Goal: Check status: Check status

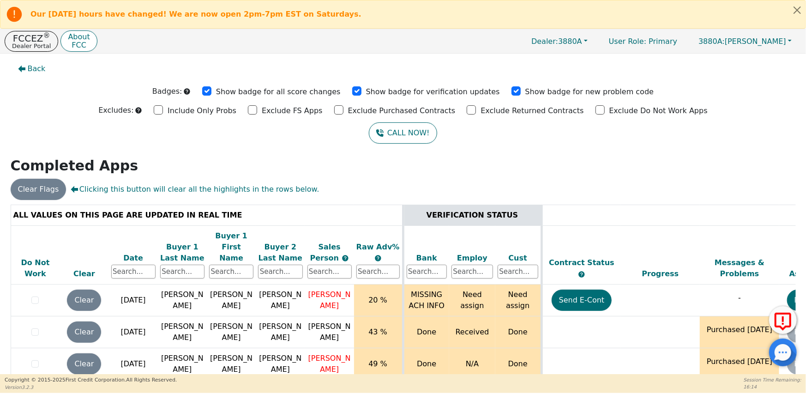
scroll to position [678, 0]
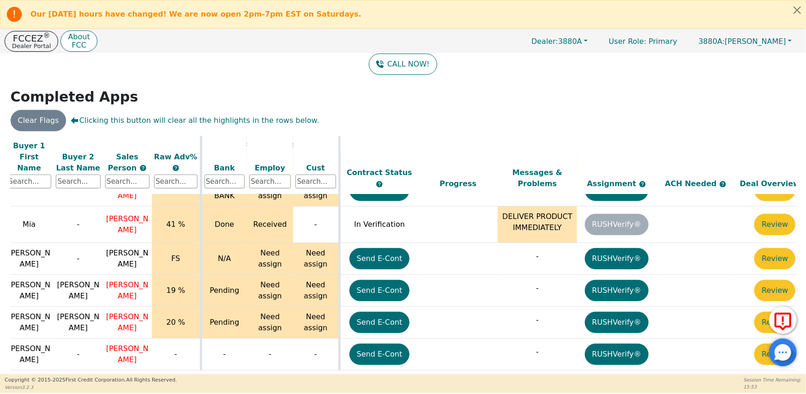
scroll to position [678, 226]
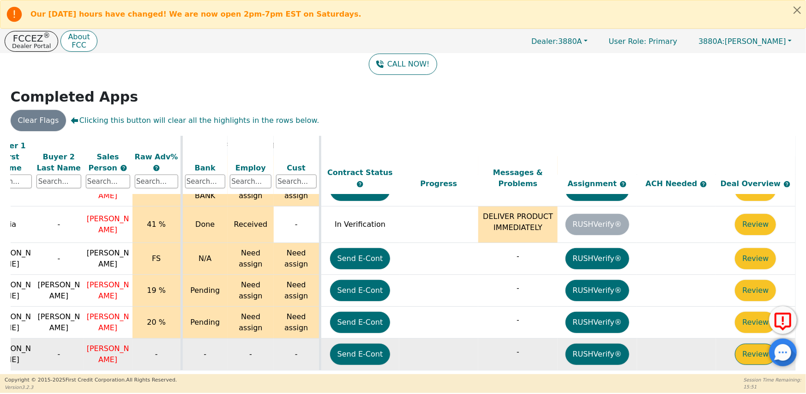
click at [750, 343] on button "Review" at bounding box center [755, 353] width 41 height 21
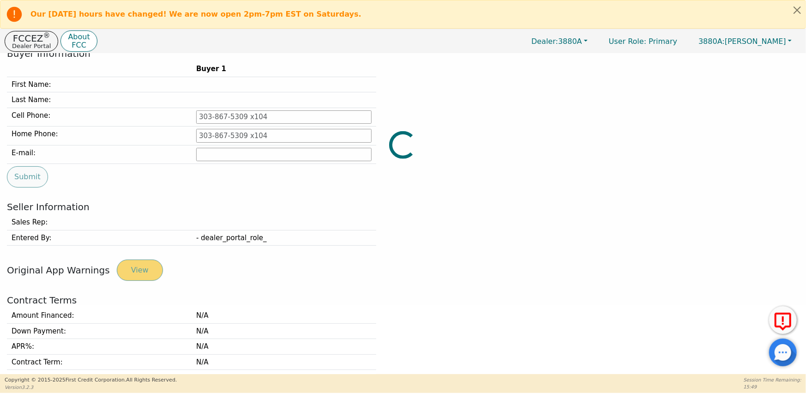
type input "[PHONE_NUMBER]"
type input "[EMAIL_ADDRESS][DOMAIN_NAME]"
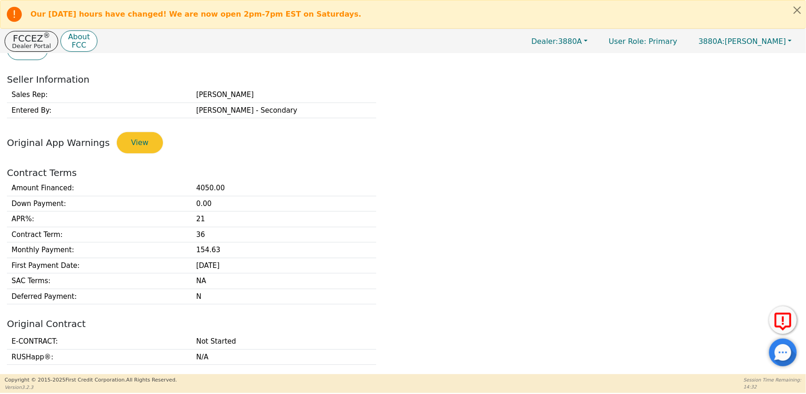
scroll to position [182, 0]
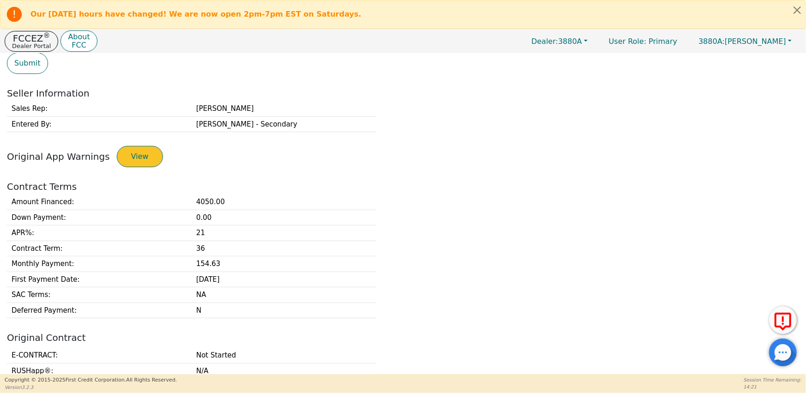
click at [129, 155] on button "View" at bounding box center [140, 156] width 46 height 21
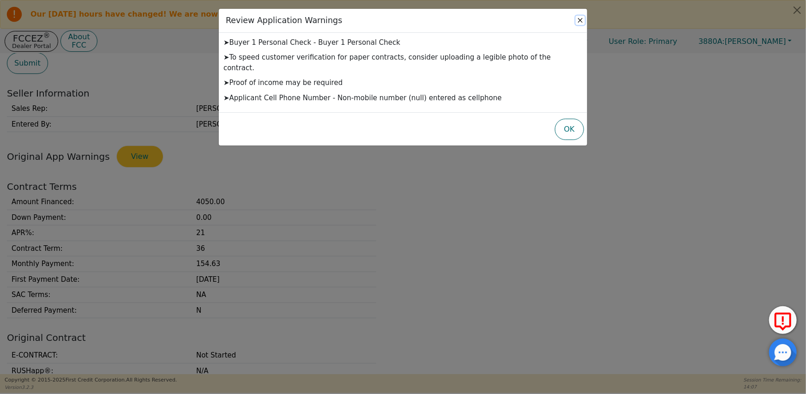
click at [578, 21] on button "Close" at bounding box center [579, 20] width 9 height 9
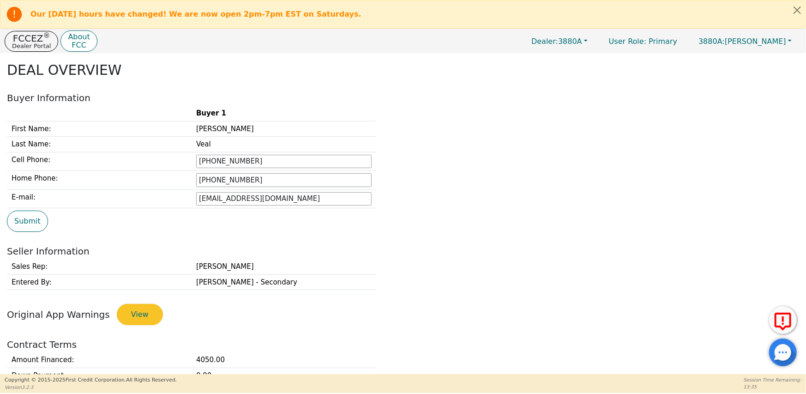
scroll to position [0, 0]
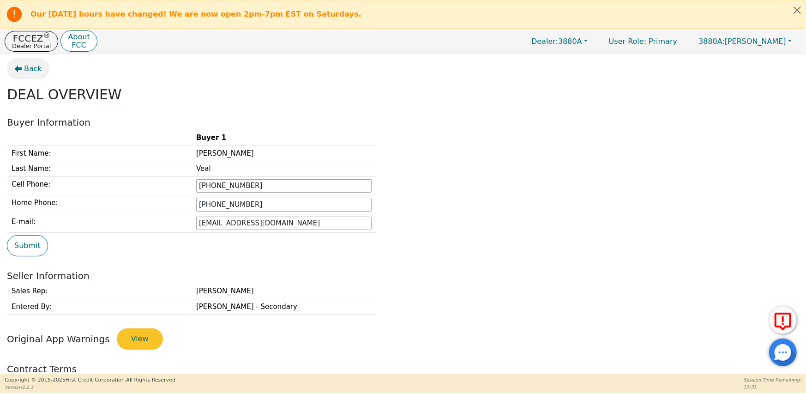
click at [34, 70] on span "Back" at bounding box center [33, 68] width 18 height 11
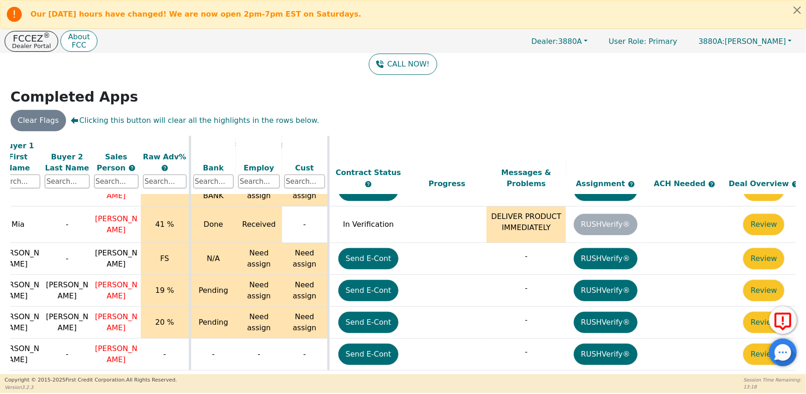
scroll to position [678, 214]
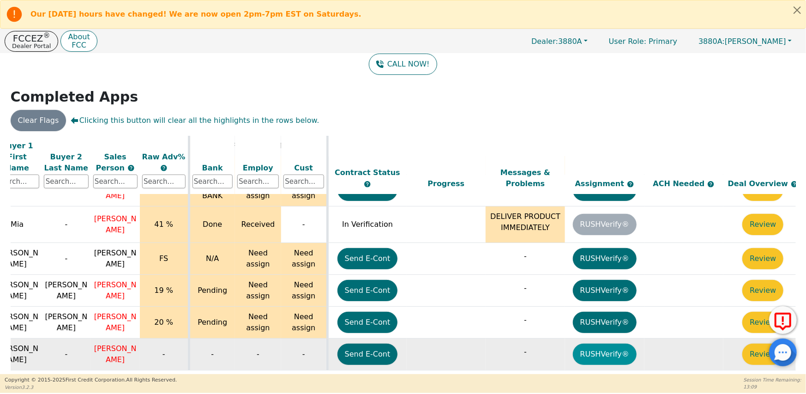
click at [611, 343] on button "RUSHVerify®" at bounding box center [605, 353] width 64 height 21
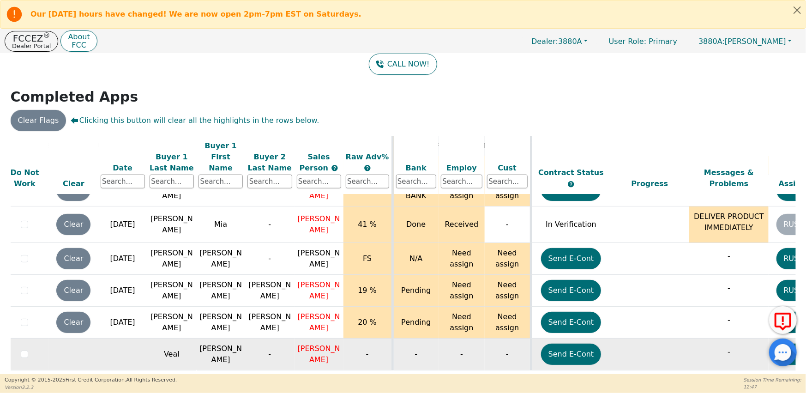
scroll to position [678, 0]
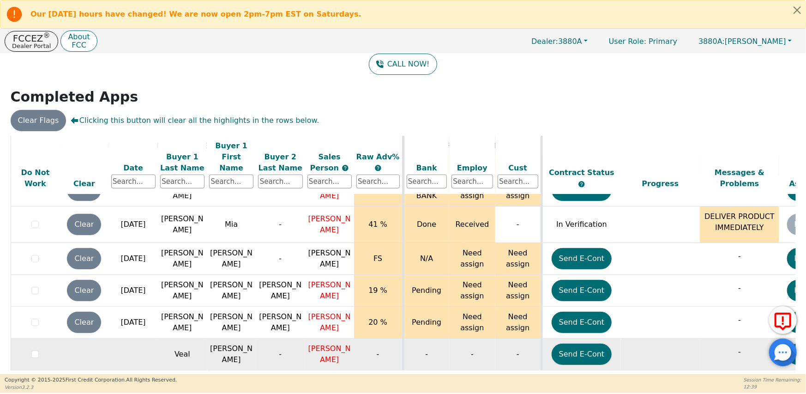
click at [313, 344] on span "[PERSON_NAME]" at bounding box center [329, 354] width 42 height 20
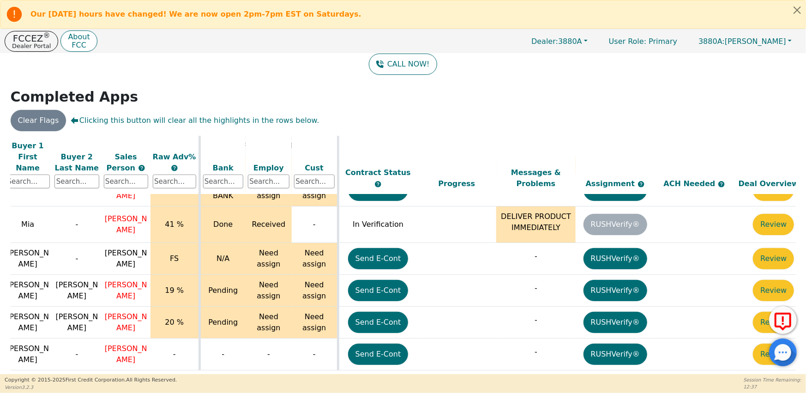
scroll to position [678, 226]
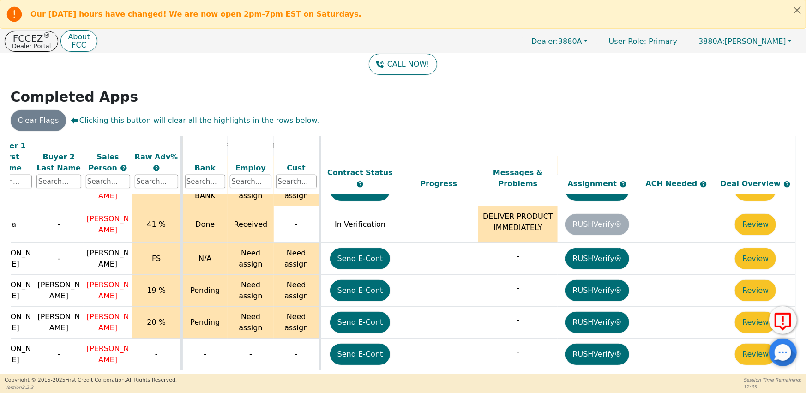
drag, startPoint x: 526, startPoint y: 367, endPoint x: 622, endPoint y: 367, distance: 96.9
click at [622, 367] on div "ALL VALUES ON THIS PAGE ARE UPDATED IN REAL TIME VERIFICATION STATUS Do Not Wor…" at bounding box center [403, 254] width 785 height 236
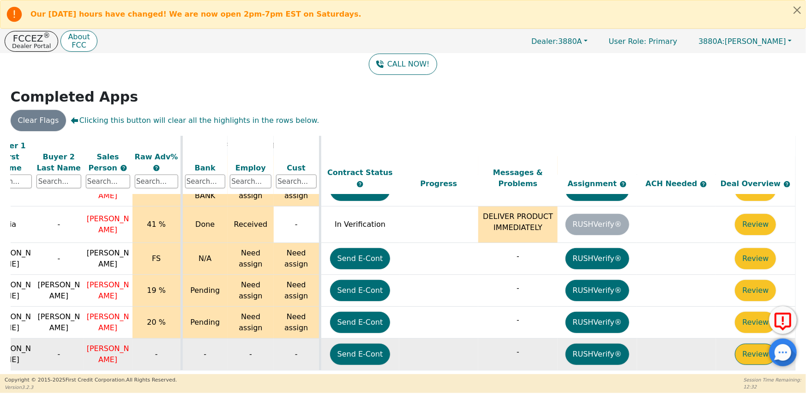
click at [757, 343] on button "Review" at bounding box center [755, 353] width 41 height 21
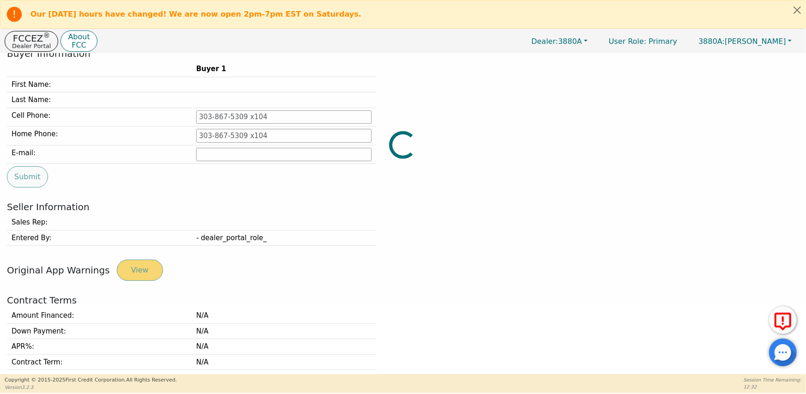
type input "[PHONE_NUMBER]"
type input "[EMAIL_ADDRESS][DOMAIN_NAME]"
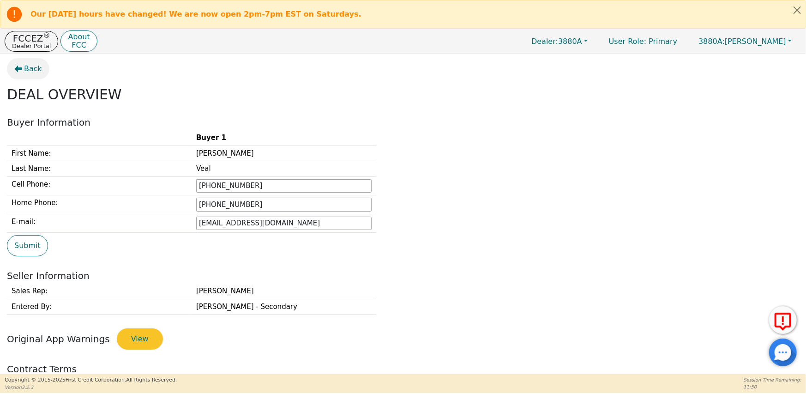
click at [33, 70] on span "Back" at bounding box center [33, 68] width 18 height 11
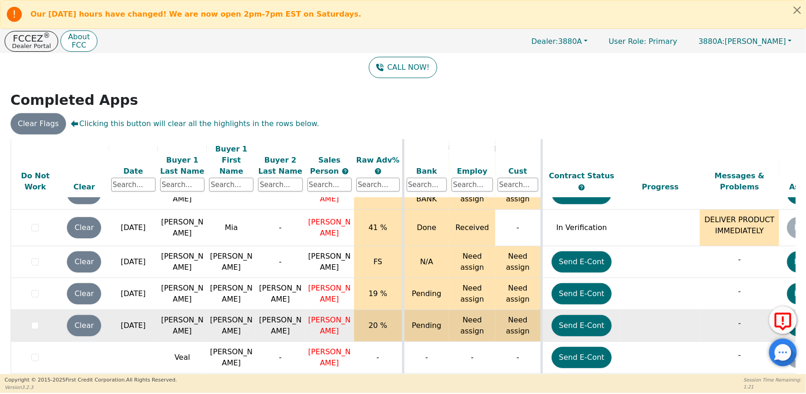
scroll to position [69, 0]
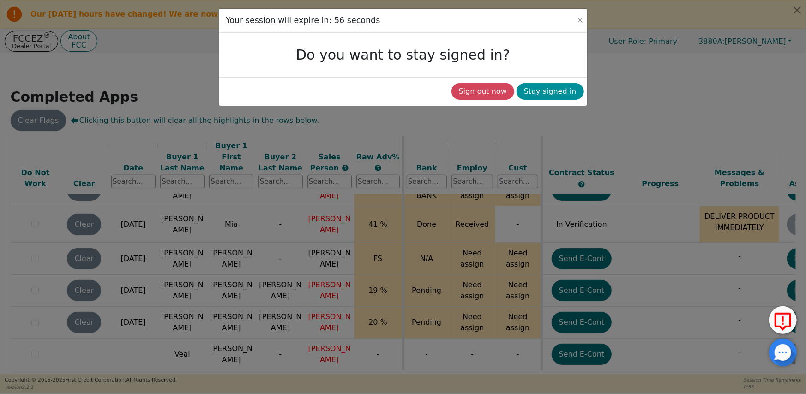
click at [558, 91] on button "Stay signed in" at bounding box center [549, 91] width 67 height 17
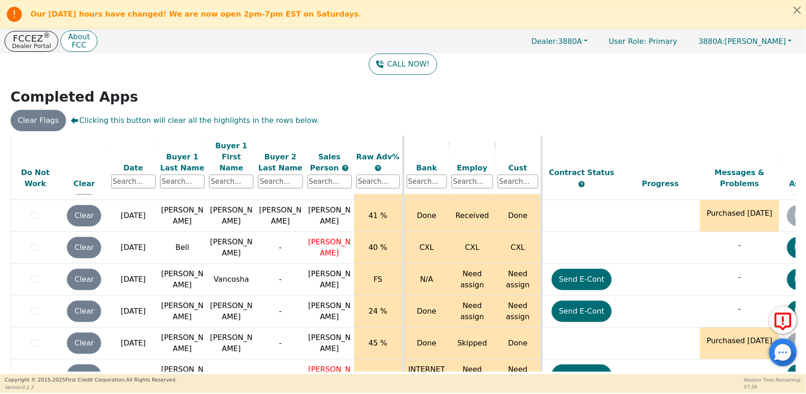
scroll to position [309, 0]
